Goal: Find specific page/section

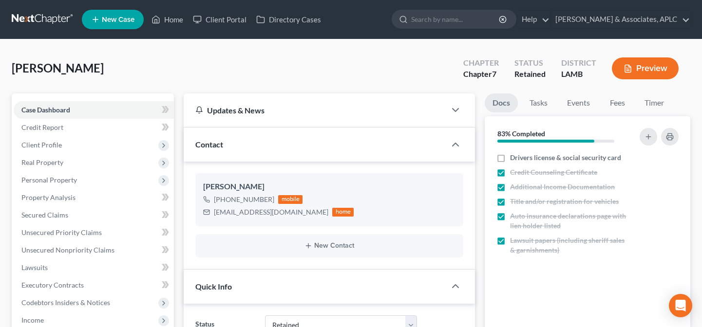
select select "14"
click at [186, 24] on link "Home" at bounding box center [167, 20] width 41 height 18
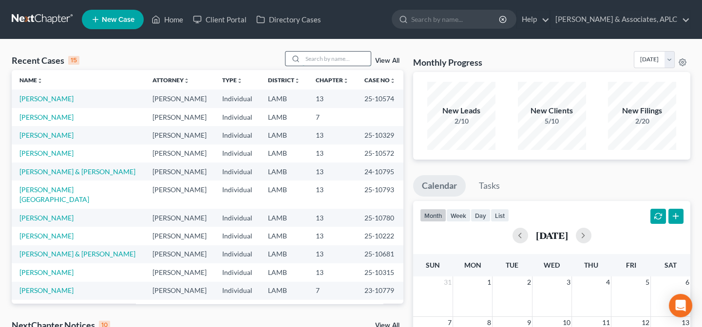
click at [310, 56] on input "search" at bounding box center [337, 59] width 68 height 14
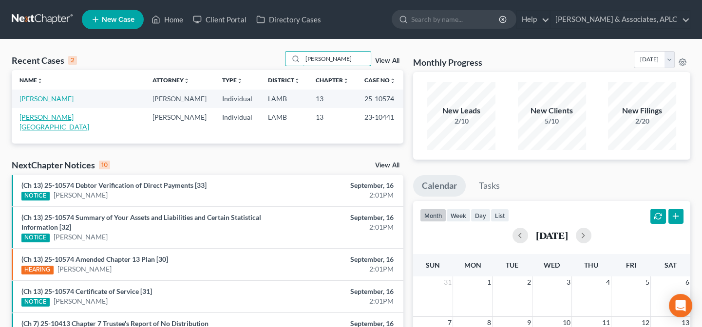
type input "[PERSON_NAME]"
click at [42, 114] on link "[PERSON_NAME][GEOGRAPHIC_DATA]" at bounding box center [54, 122] width 70 height 18
select select "1"
select select "0"
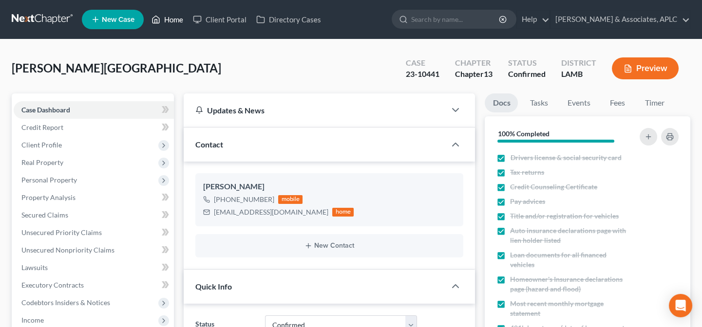
click at [172, 16] on link "Home" at bounding box center [167, 20] width 41 height 18
